Goal: Task Accomplishment & Management: Manage account settings

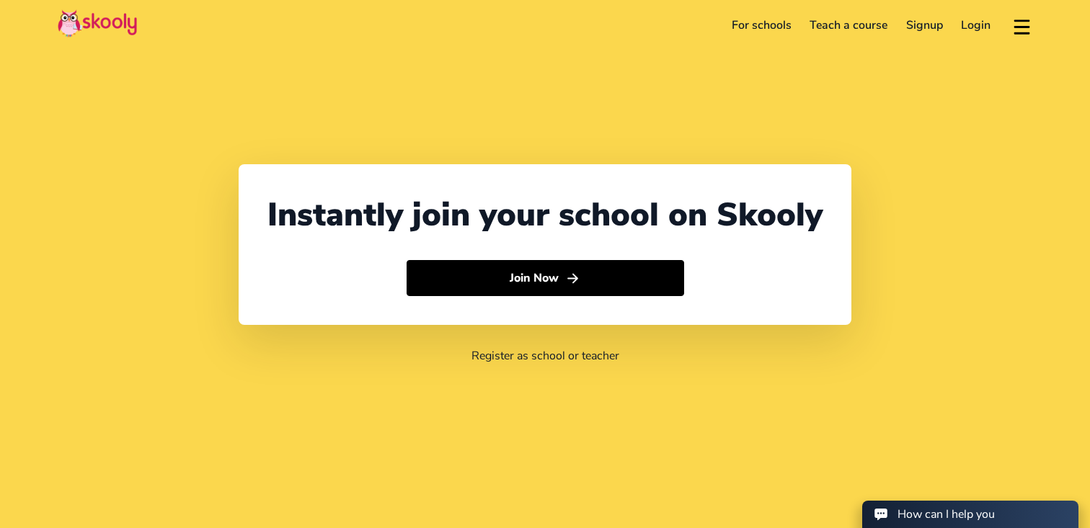
select select "65"
select select "[GEOGRAPHIC_DATA]"
select select "[GEOGRAPHIC_DATA]/[GEOGRAPHIC_DATA]"
click at [967, 17] on link "Login" at bounding box center [976, 25] width 48 height 23
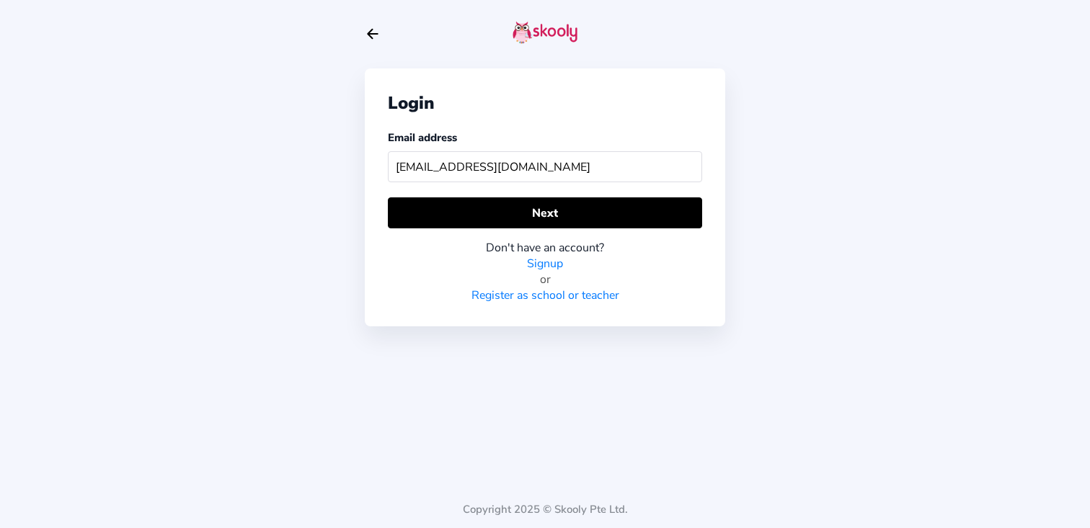
type input "[EMAIL_ADDRESS][DOMAIN_NAME]"
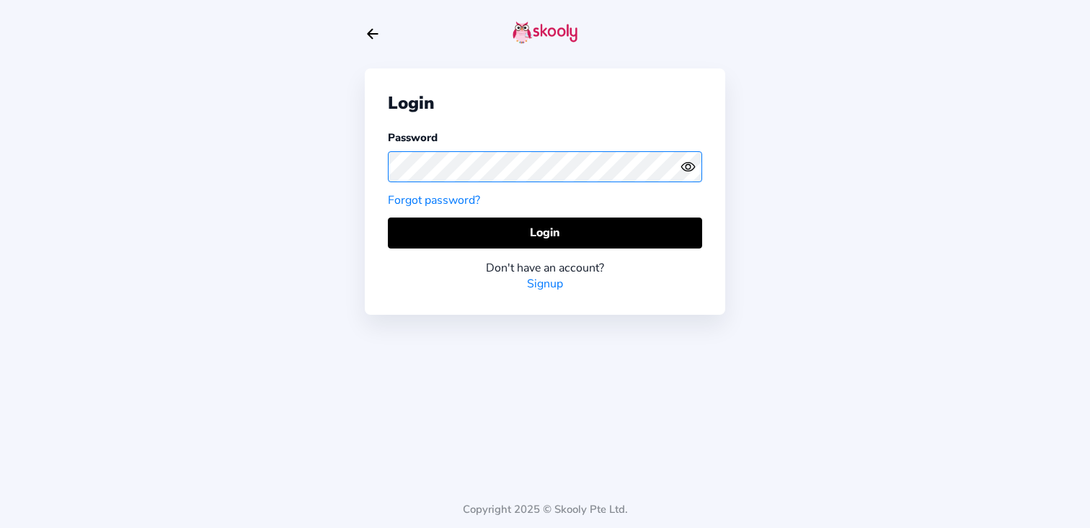
click at [320, 164] on div "Login Password Forgot password? Login Don't have an account? Signup Copyright 2…" at bounding box center [545, 264] width 1090 height 528
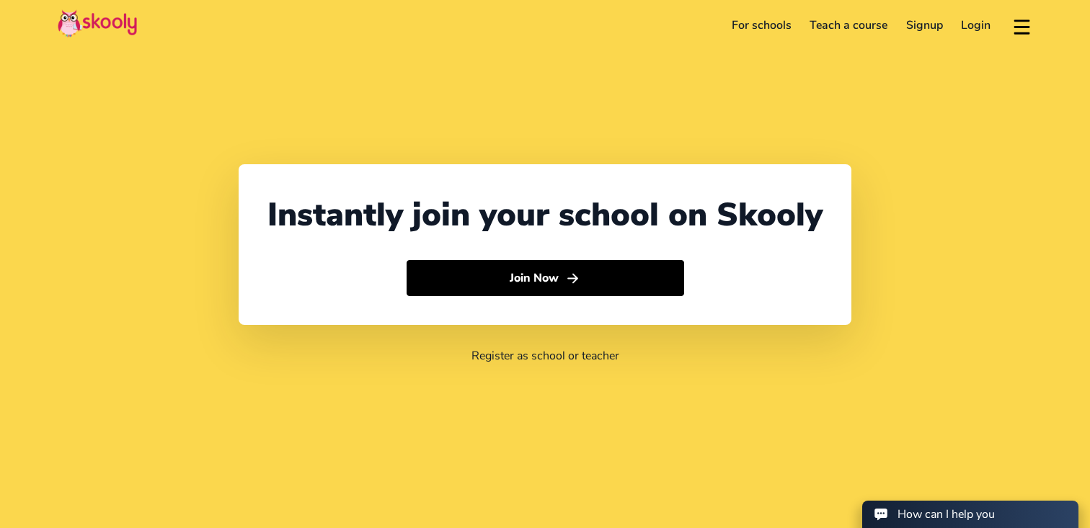
select select "65"
select select "[GEOGRAPHIC_DATA]"
select select "[GEOGRAPHIC_DATA]/[GEOGRAPHIC_DATA]"
